Goal: Task Accomplishment & Management: Manage account settings

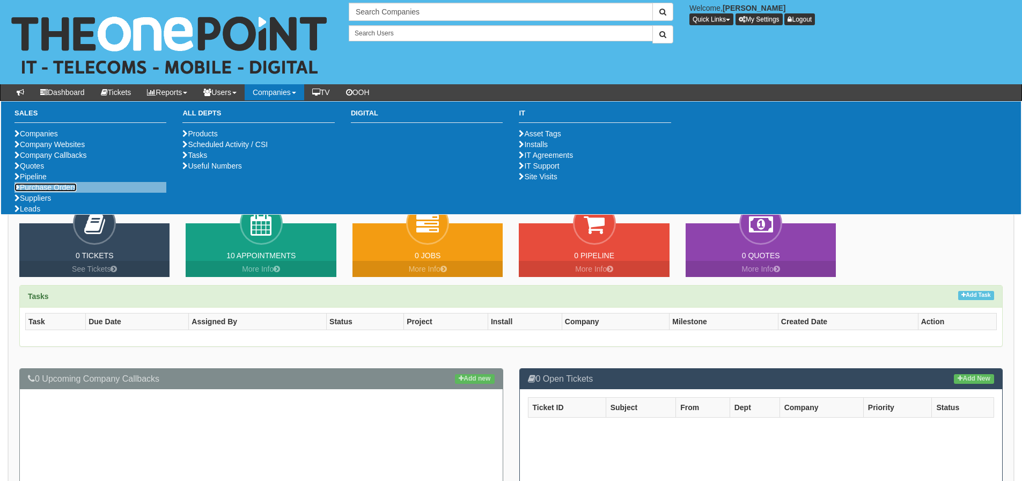
click at [67, 191] on link "Purchase Orders" at bounding box center [45, 187] width 62 height 9
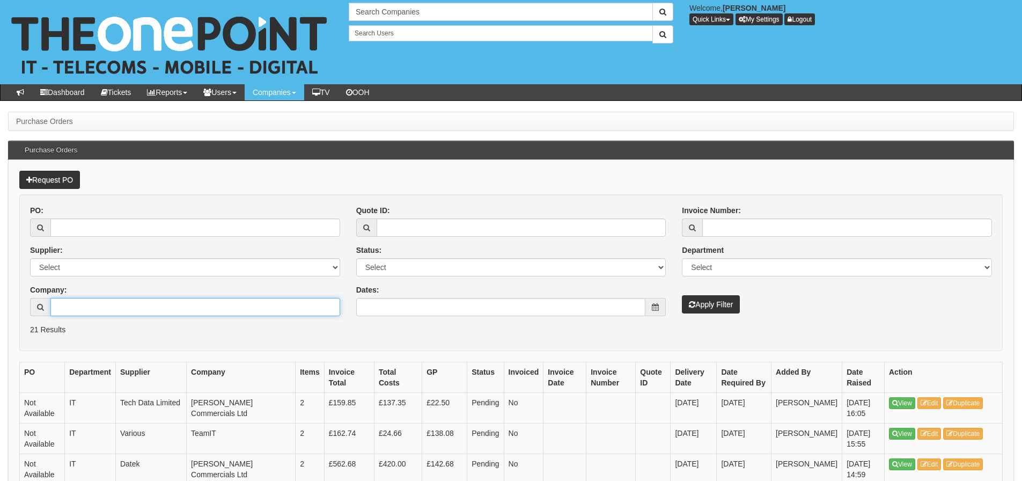
click at [83, 305] on input "Company:" at bounding box center [195, 307] width 290 height 18
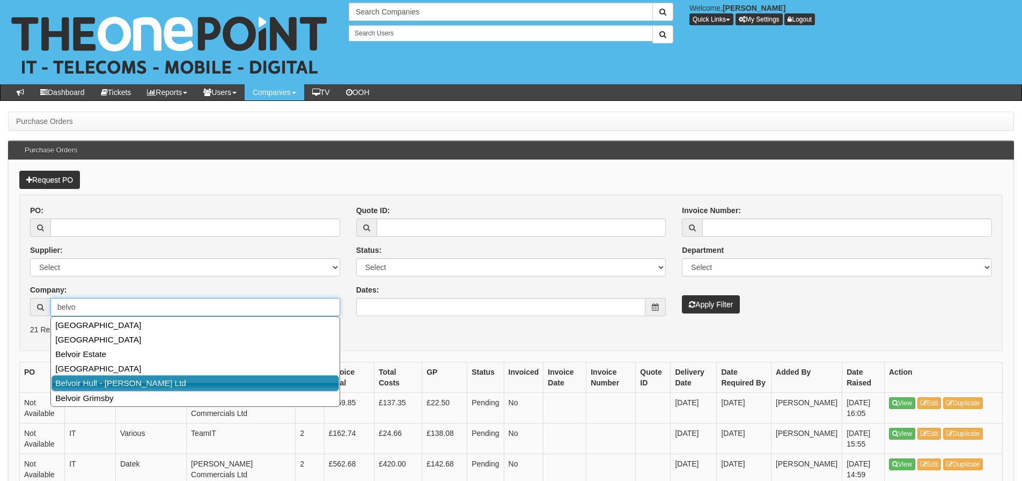
click at [92, 383] on link "Belvoir Hull - [PERSON_NAME] Ltd" at bounding box center [195, 383] width 288 height 16
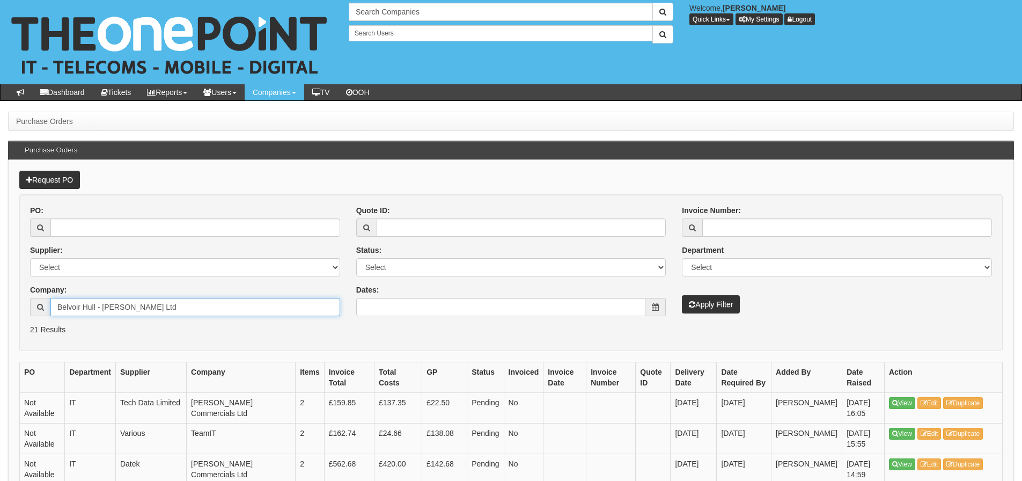
type input "Belvoir Hull - [PERSON_NAME] Ltd"
click at [682, 295] on button "Apply Filter" at bounding box center [711, 304] width 58 height 18
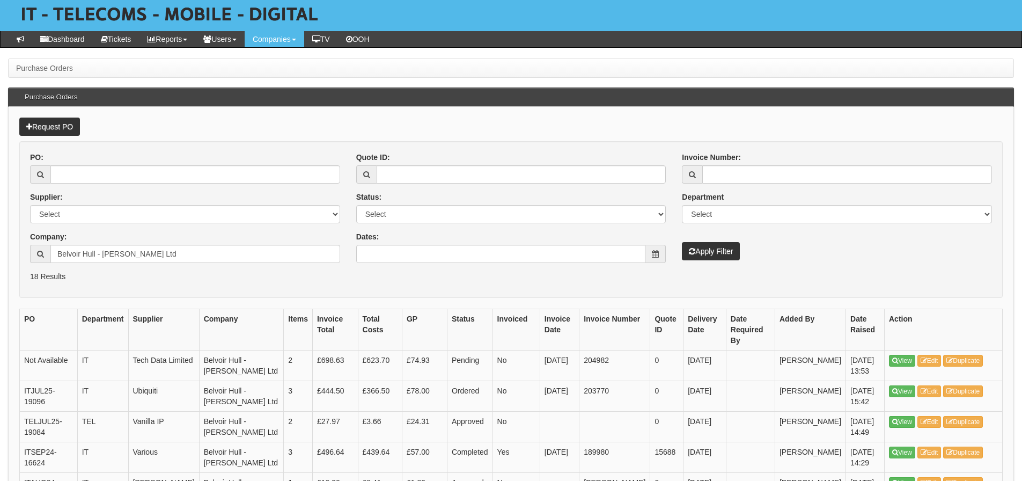
scroll to position [54, 0]
click at [927, 357] on icon at bounding box center [923, 360] width 6 height 6
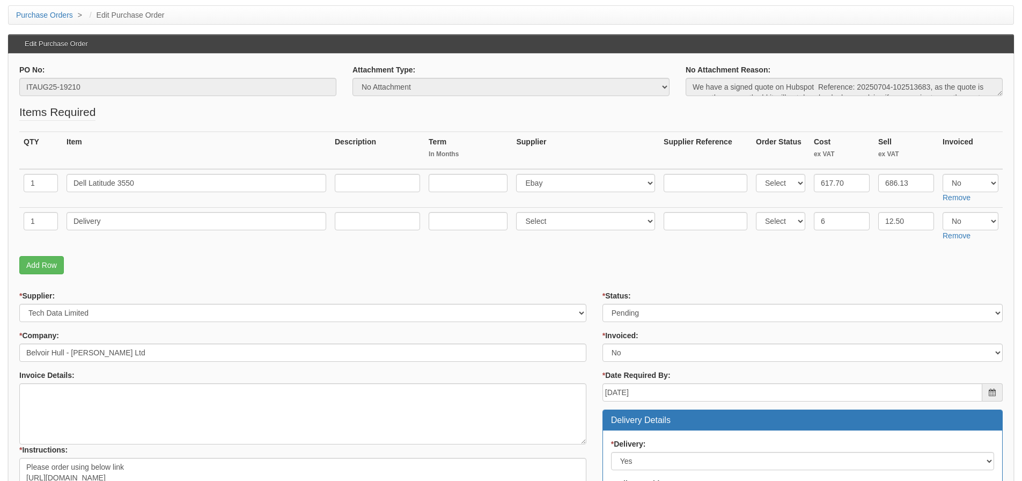
scroll to position [107, 0]
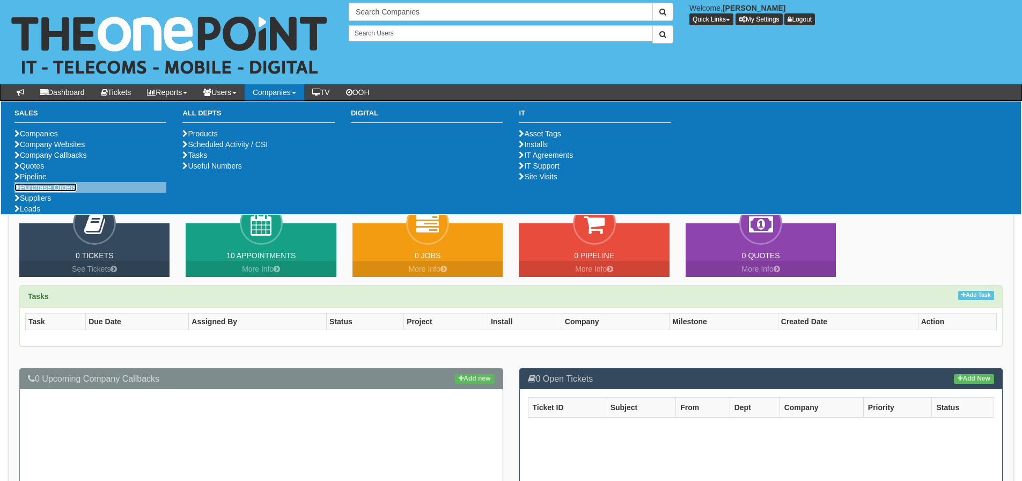
click at [23, 191] on link "Purchase Orders" at bounding box center [45, 187] width 62 height 9
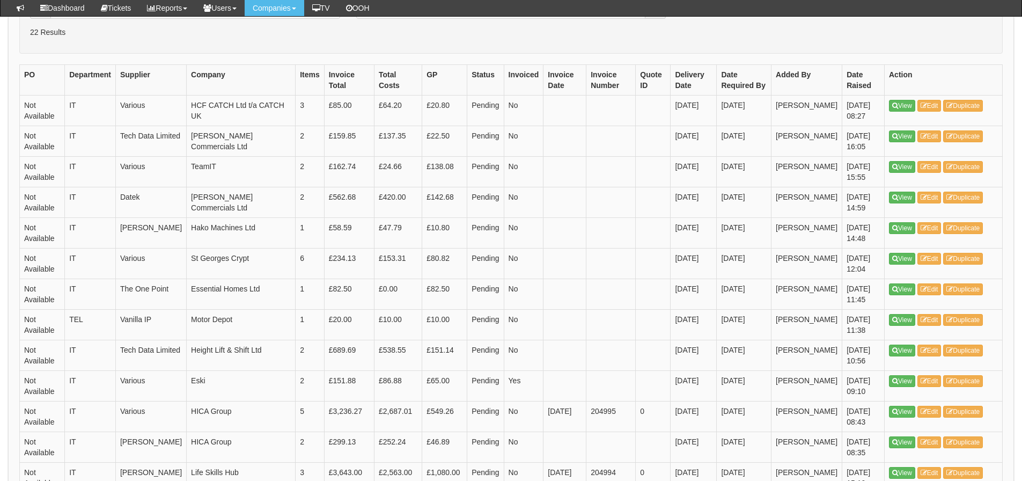
scroll to position [52, 0]
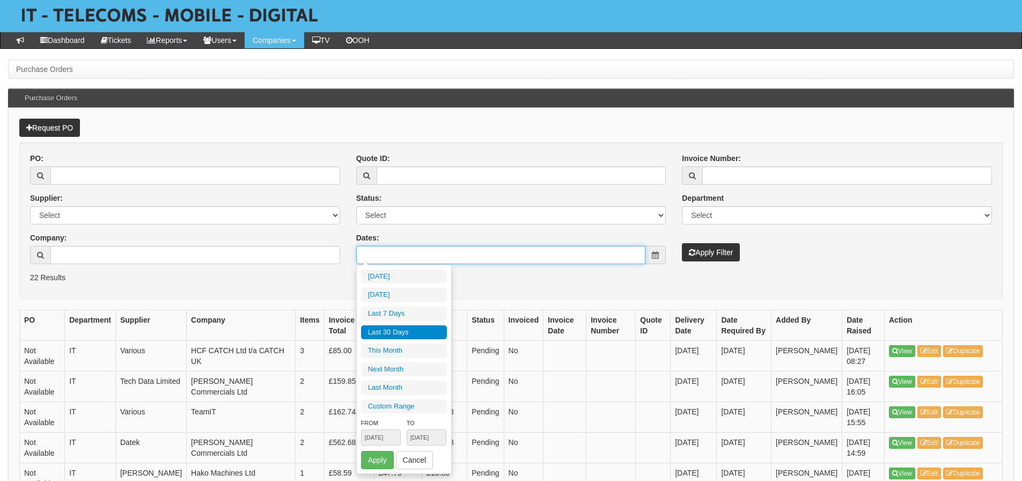
click at [438, 263] on input "Dates:" at bounding box center [501, 255] width 290 height 18
type input "[DATE]"
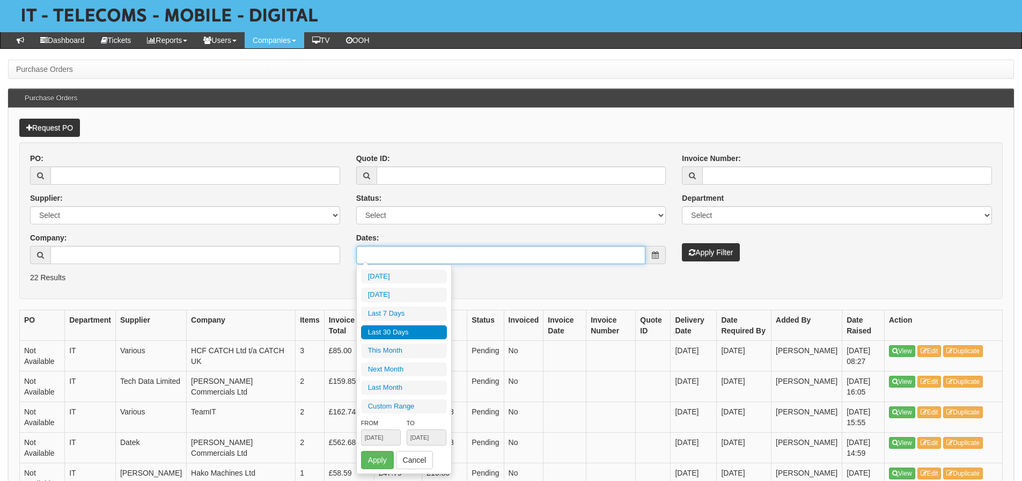
type input "[DATE]"
click at [405, 329] on li "Last 30 Days" at bounding box center [404, 332] width 86 height 14
type input "[DATE] - [DATE]"
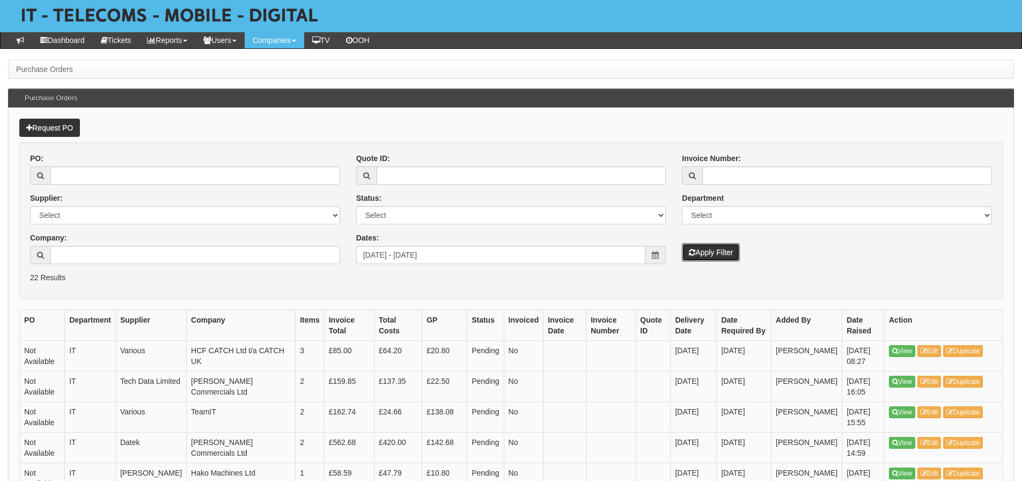
click at [683, 248] on button "Apply Filter" at bounding box center [711, 252] width 58 height 18
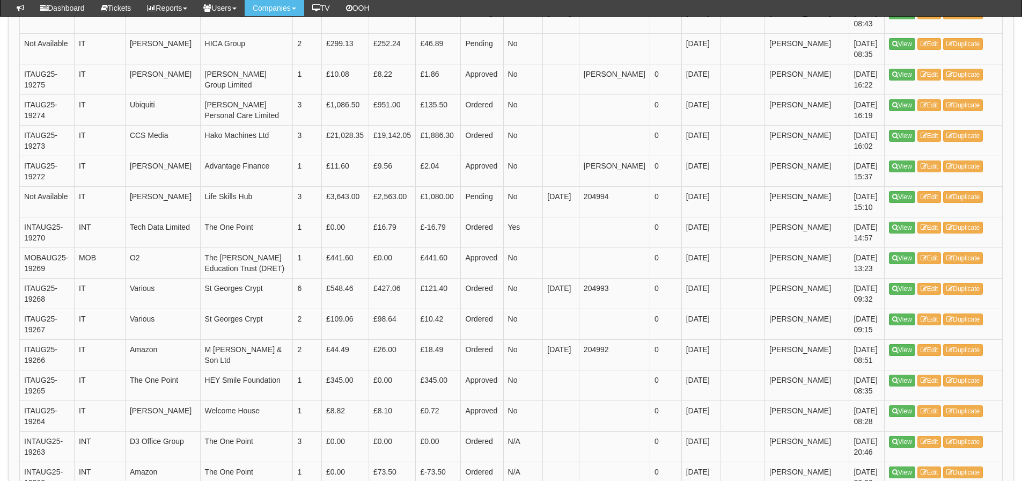
scroll to position [697, 0]
